Goal: Information Seeking & Learning: Check status

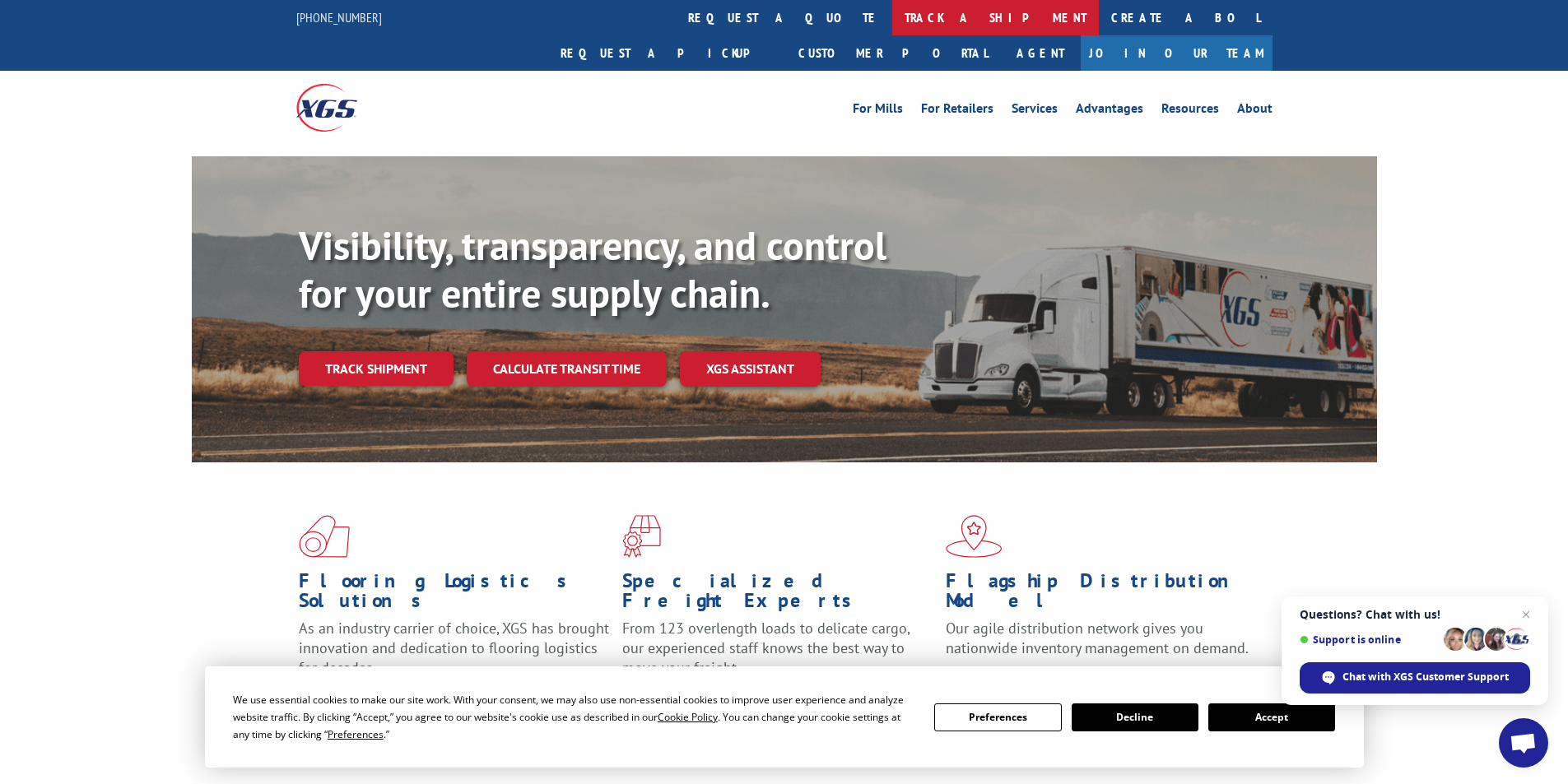
click at [892, 24] on link "track a shipment" at bounding box center [996, 17] width 207 height 35
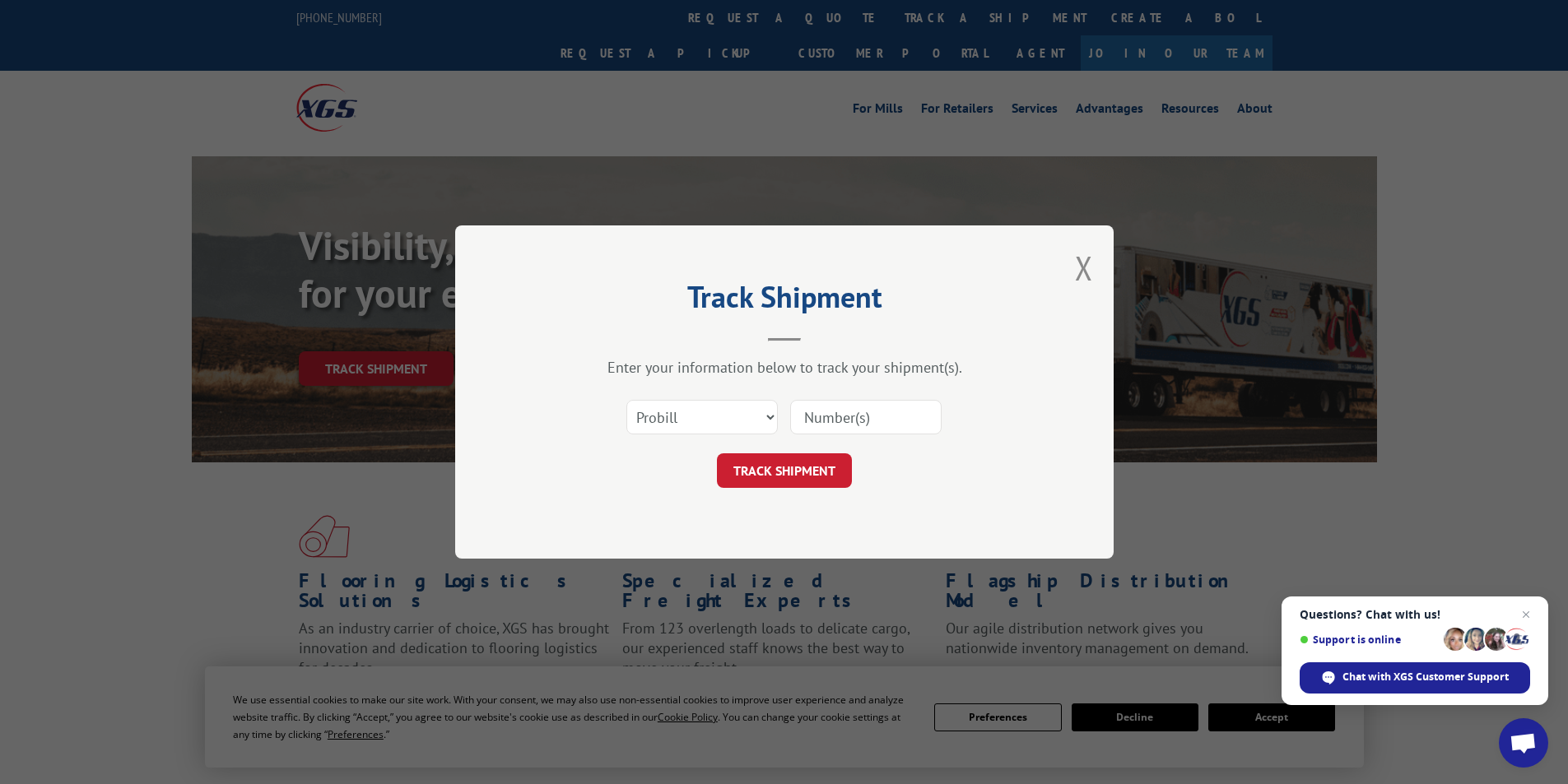
paste input "6200033967"
type input "6200033967"
click at [820, 467] on button "TRACK SHIPMENT" at bounding box center [784, 470] width 135 height 34
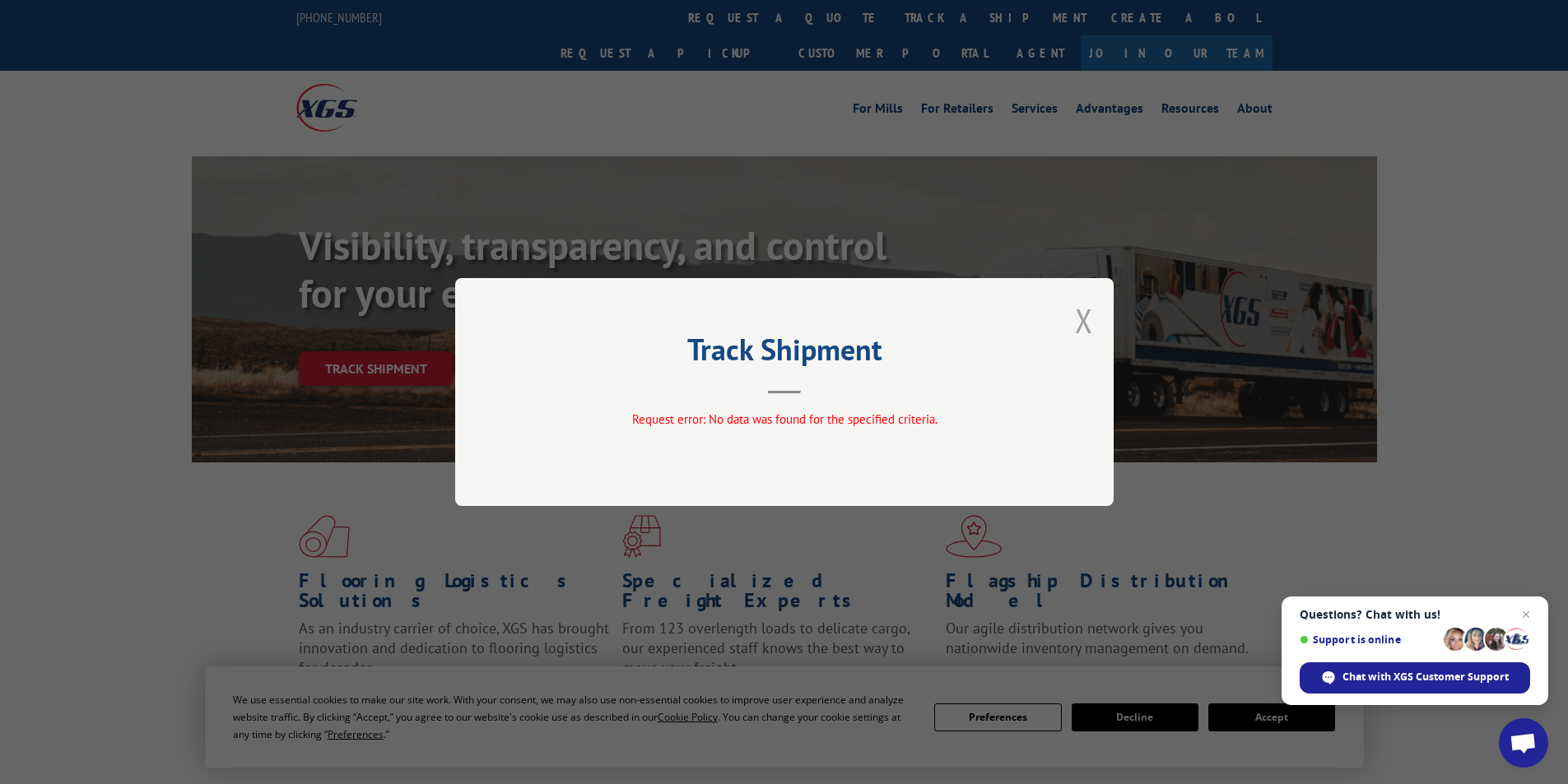
click at [1079, 317] on button "Close modal" at bounding box center [1084, 320] width 18 height 44
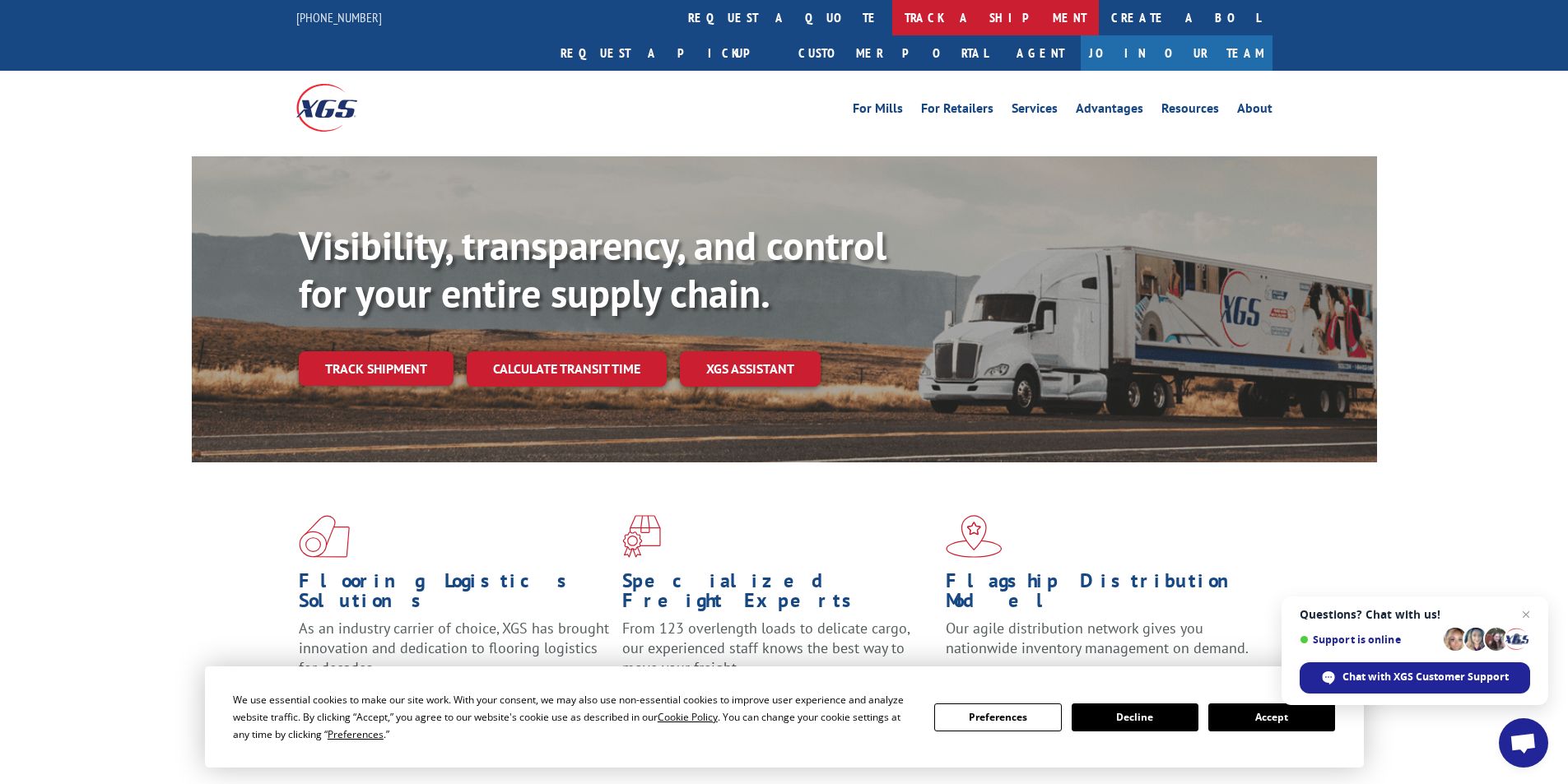
click at [892, 17] on link "track a shipment" at bounding box center [996, 17] width 207 height 35
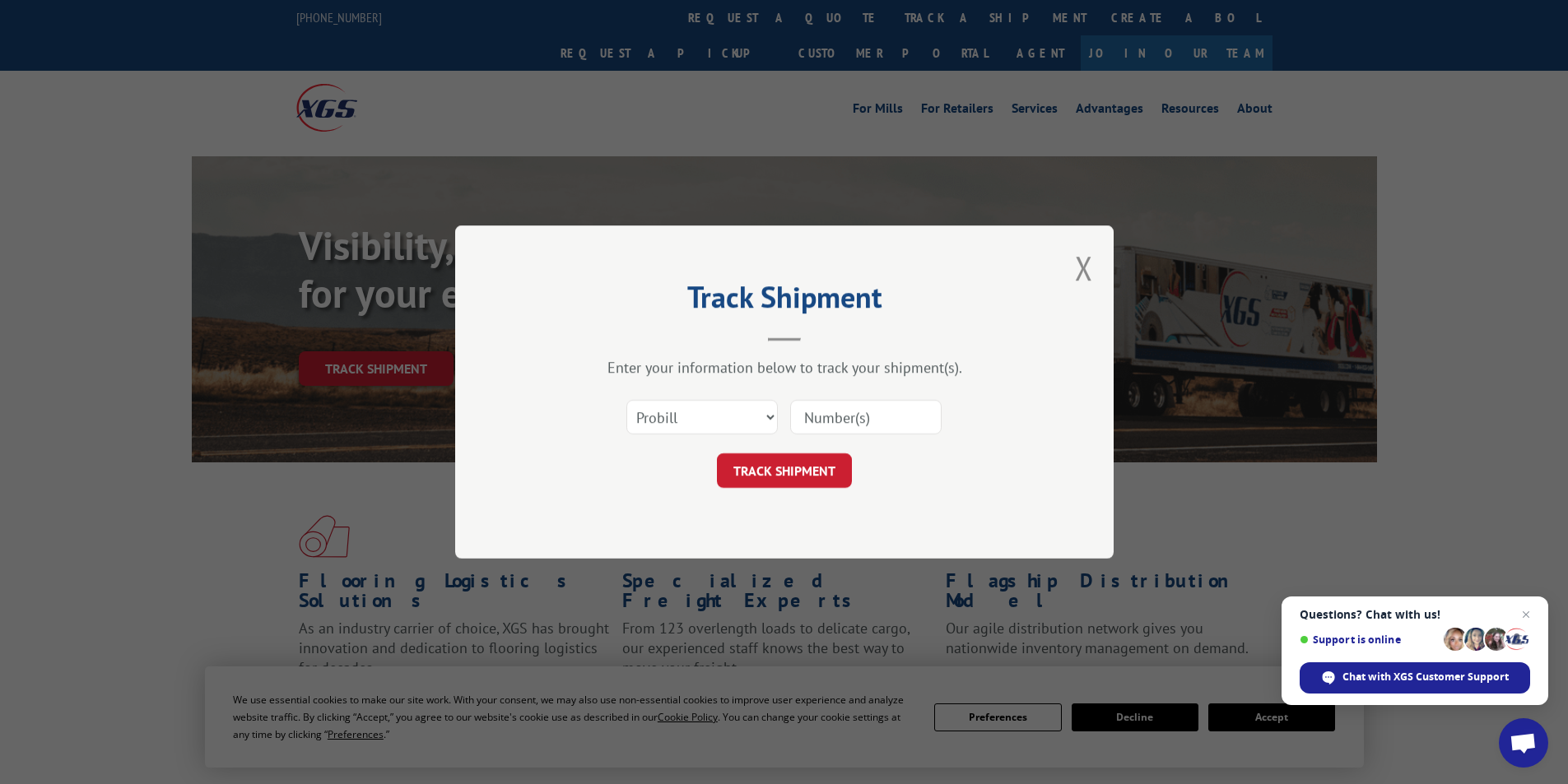
paste input "15983981"
type input "15983981"
click at [804, 487] on button "TRACK SHIPMENT" at bounding box center [784, 470] width 135 height 34
